Goal: Task Accomplishment & Management: Manage account settings

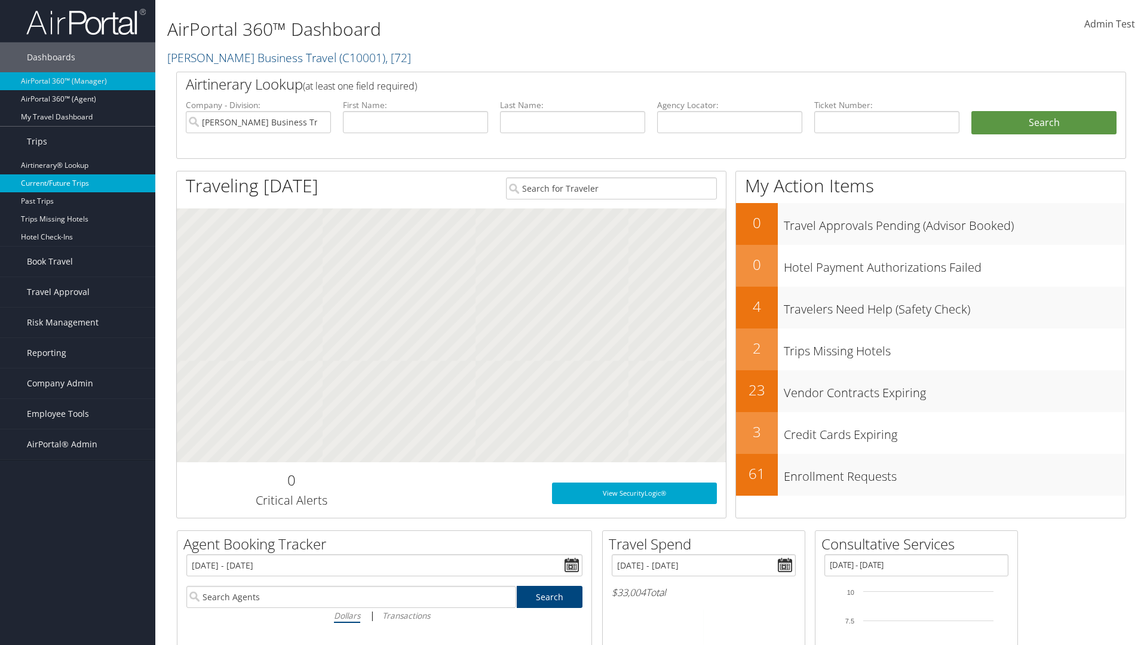
click at [78, 183] on link "Current/Future Trips" at bounding box center [77, 183] width 155 height 18
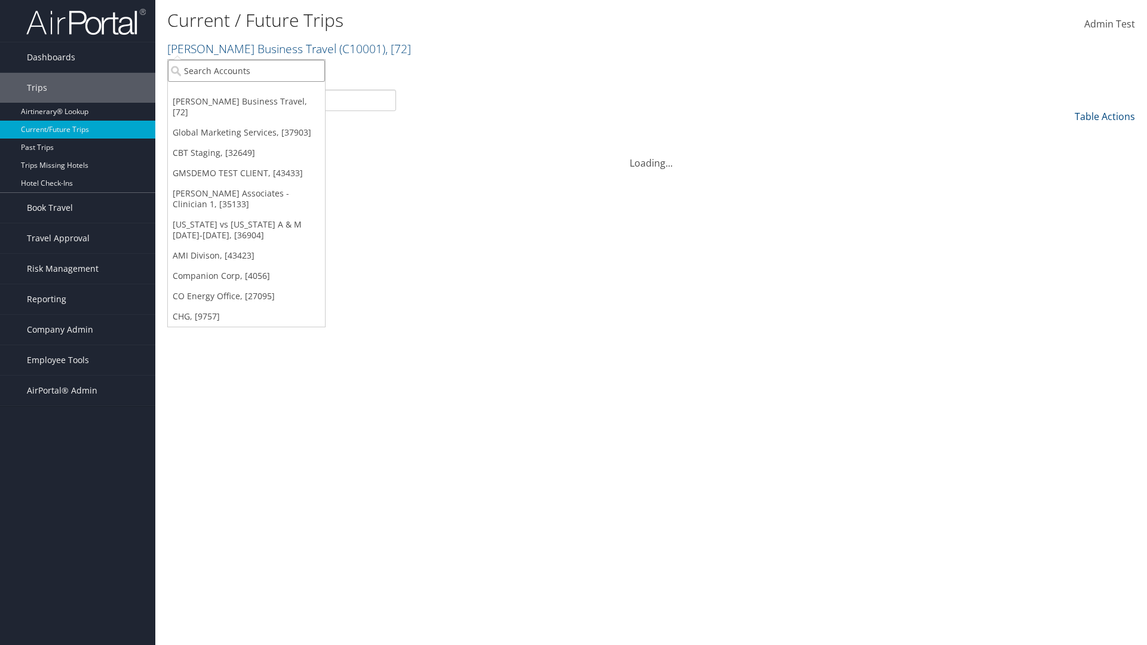
click at [246, 70] on input "search" at bounding box center [246, 71] width 157 height 22
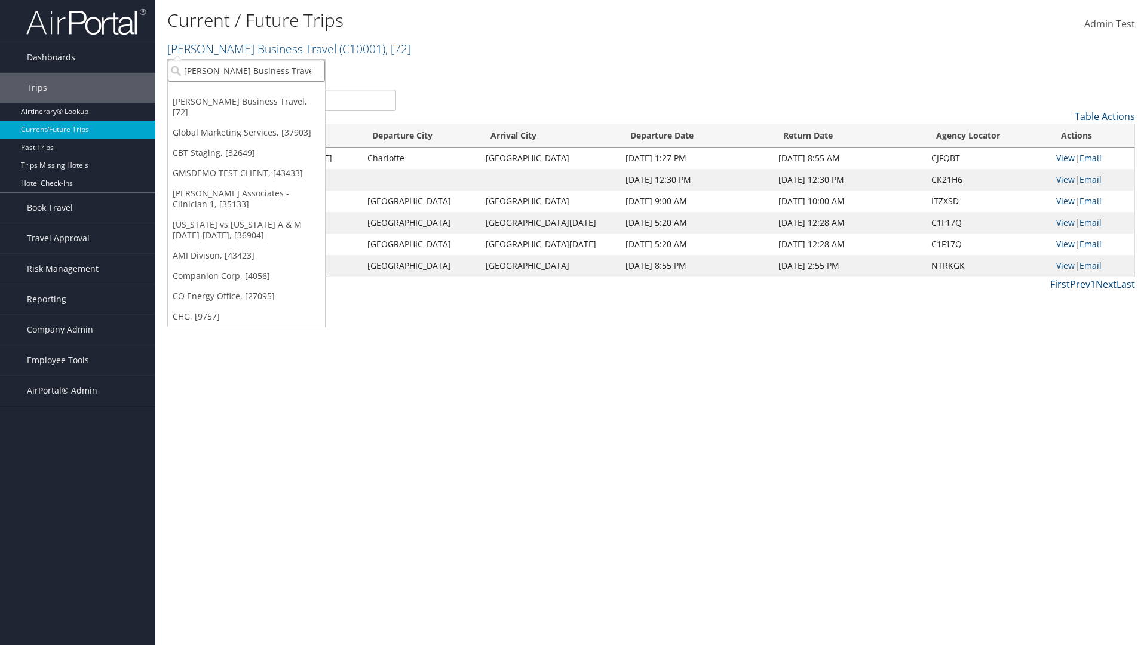
type input "[PERSON_NAME] Business Travel"
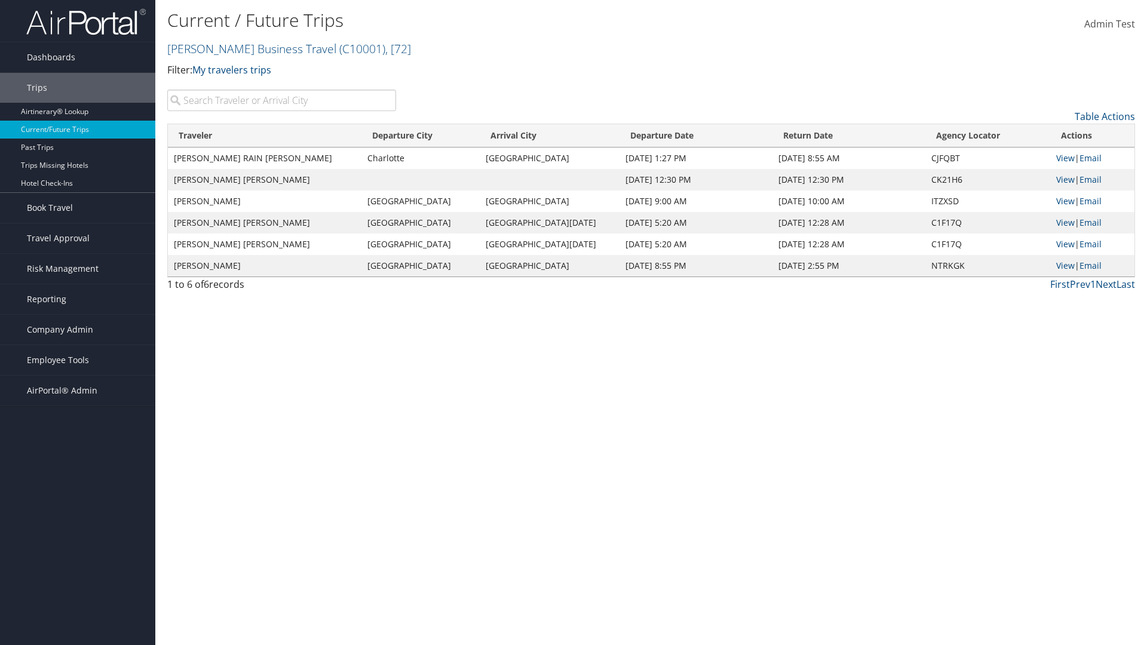
click at [281, 100] on input "search" at bounding box center [281, 101] width 229 height 22
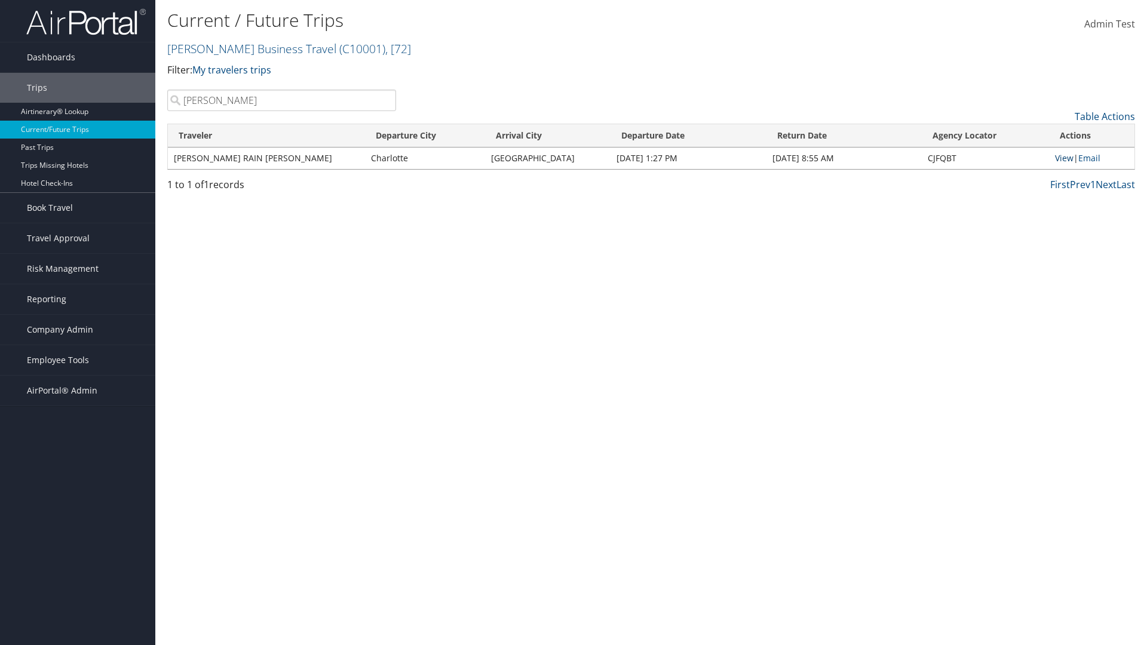
type input "TATUM"
click at [1062, 158] on link "View" at bounding box center [1064, 157] width 19 height 11
click at [78, 330] on span "Company Admin" at bounding box center [60, 330] width 66 height 30
click at [78, 578] on link "Airtinerary® Settings" at bounding box center [77, 587] width 155 height 18
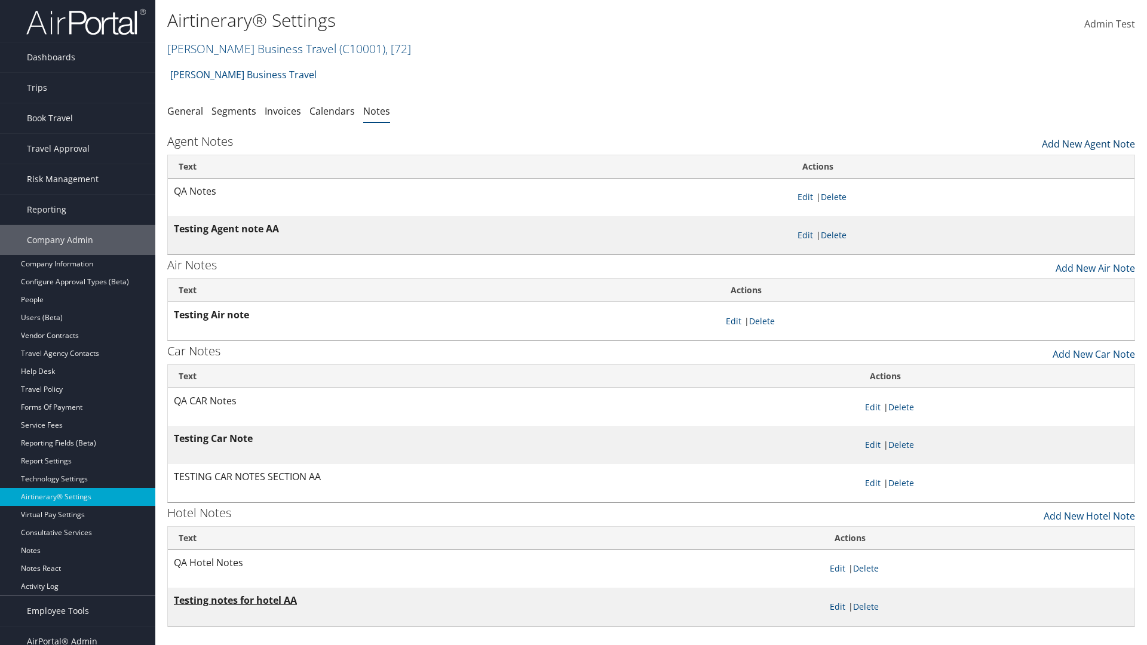
click at [1088, 141] on link "Add New Agent Note" at bounding box center [1088, 141] width 93 height 20
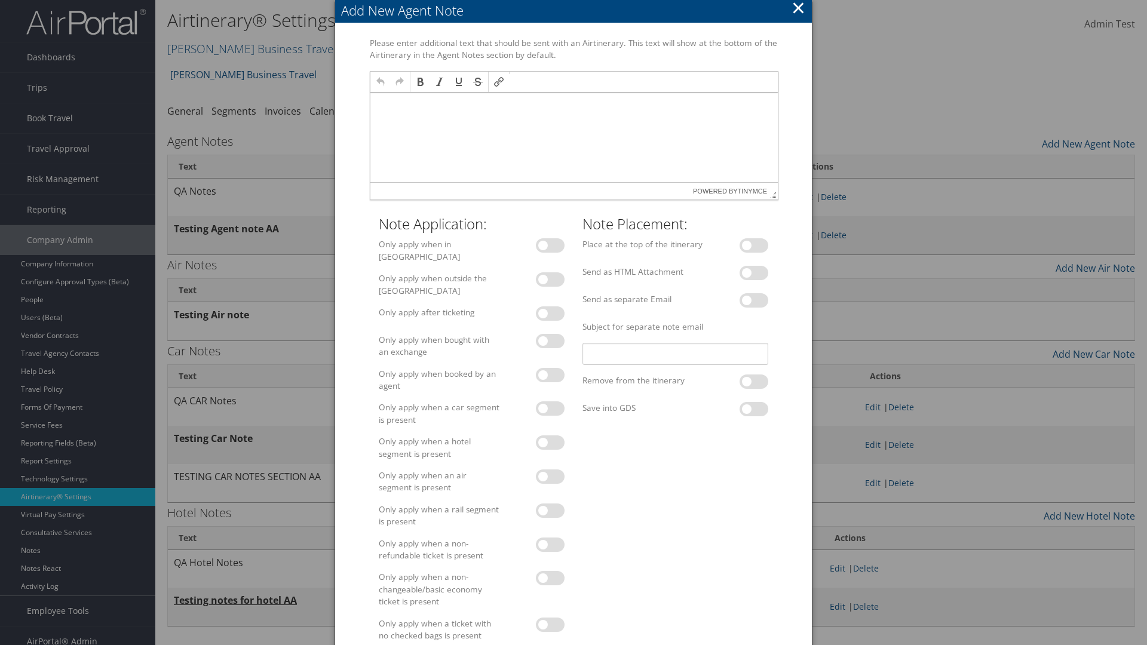
click at [573, 103] on p at bounding box center [574, 104] width 398 height 10
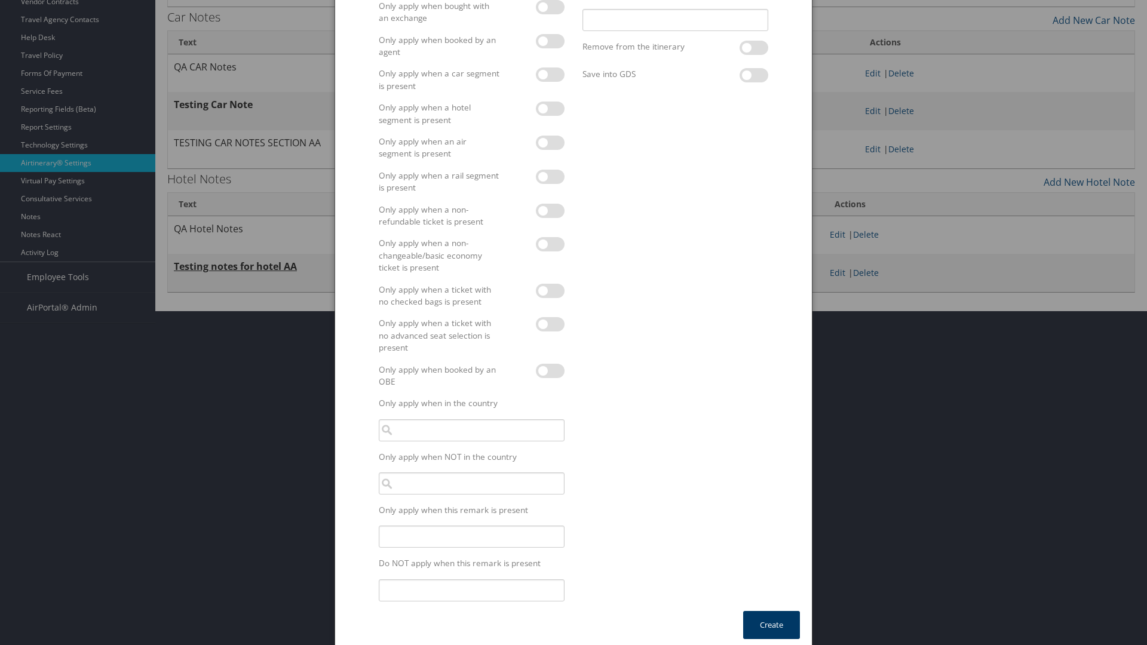
click at [771, 618] on button "Create" at bounding box center [771, 625] width 57 height 28
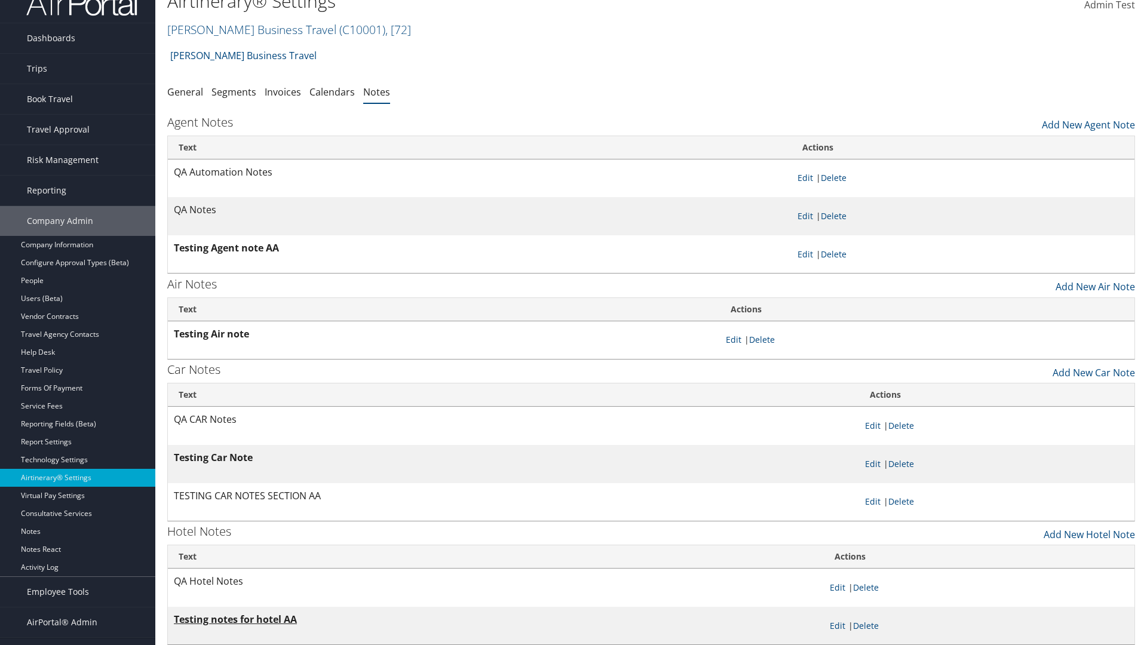
scroll to position [19, 0]
click at [836, 177] on link "Delete" at bounding box center [834, 177] width 26 height 11
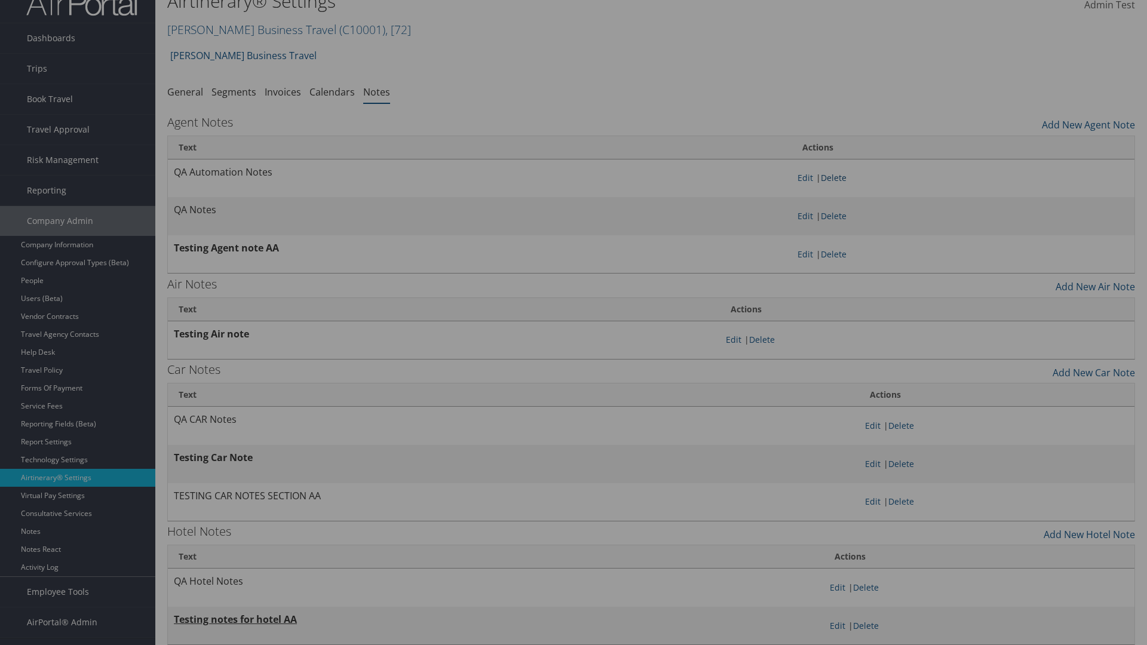
scroll to position [0, 0]
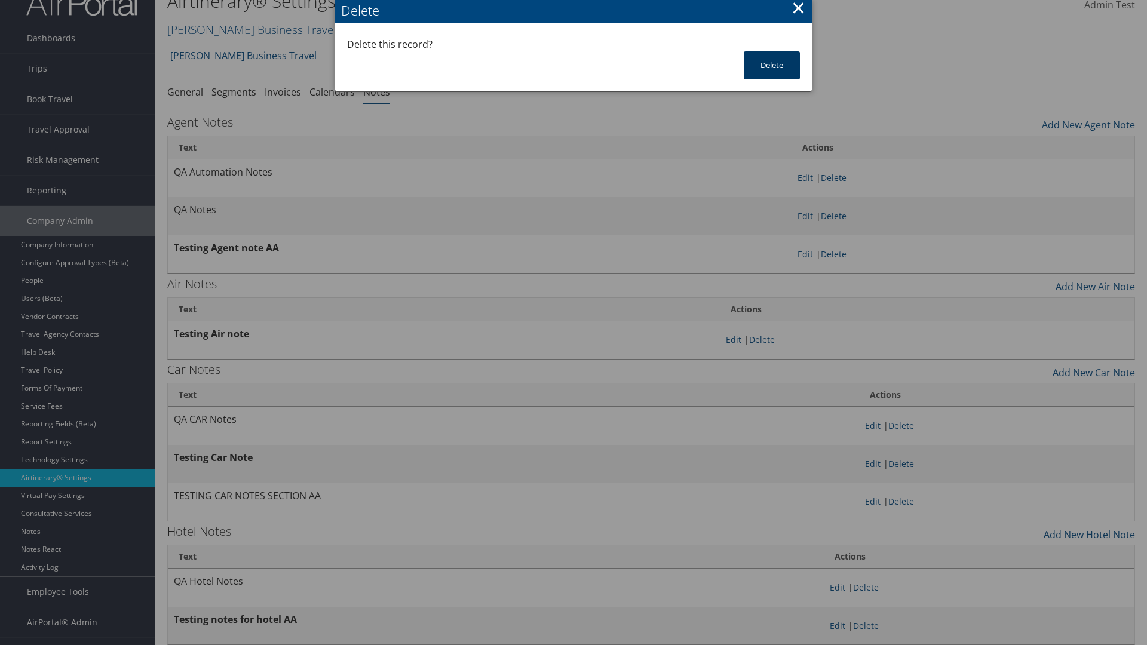
click at [772, 65] on button "Delete" at bounding box center [772, 65] width 56 height 28
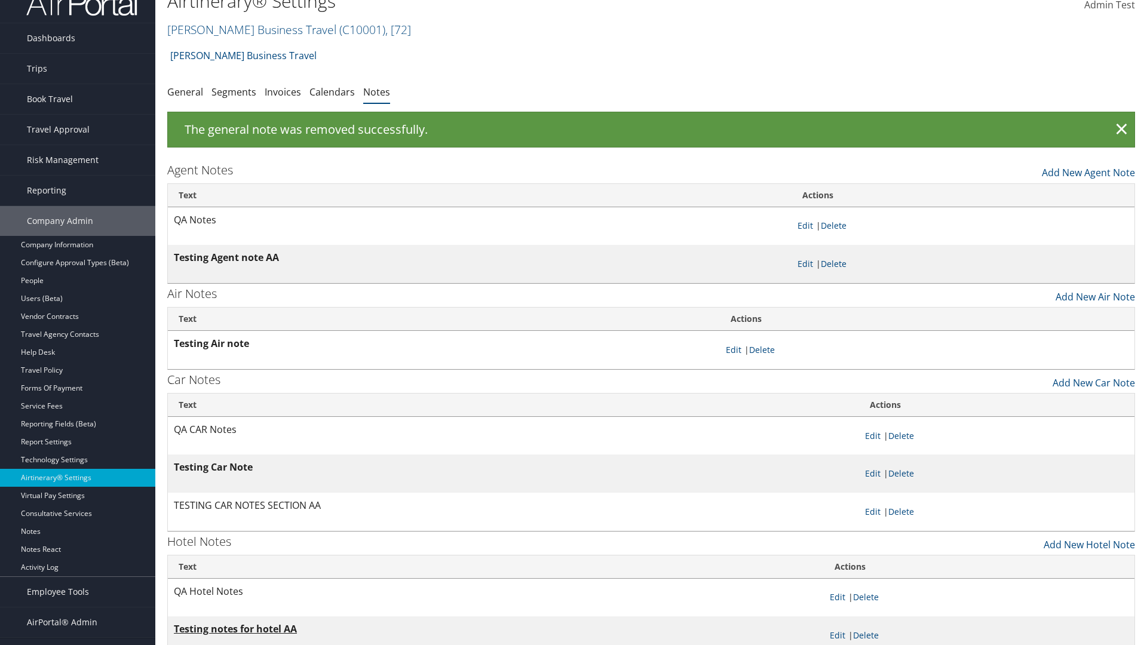
scroll to position [12, 0]
